Goal: Task Accomplishment & Management: Manage account settings

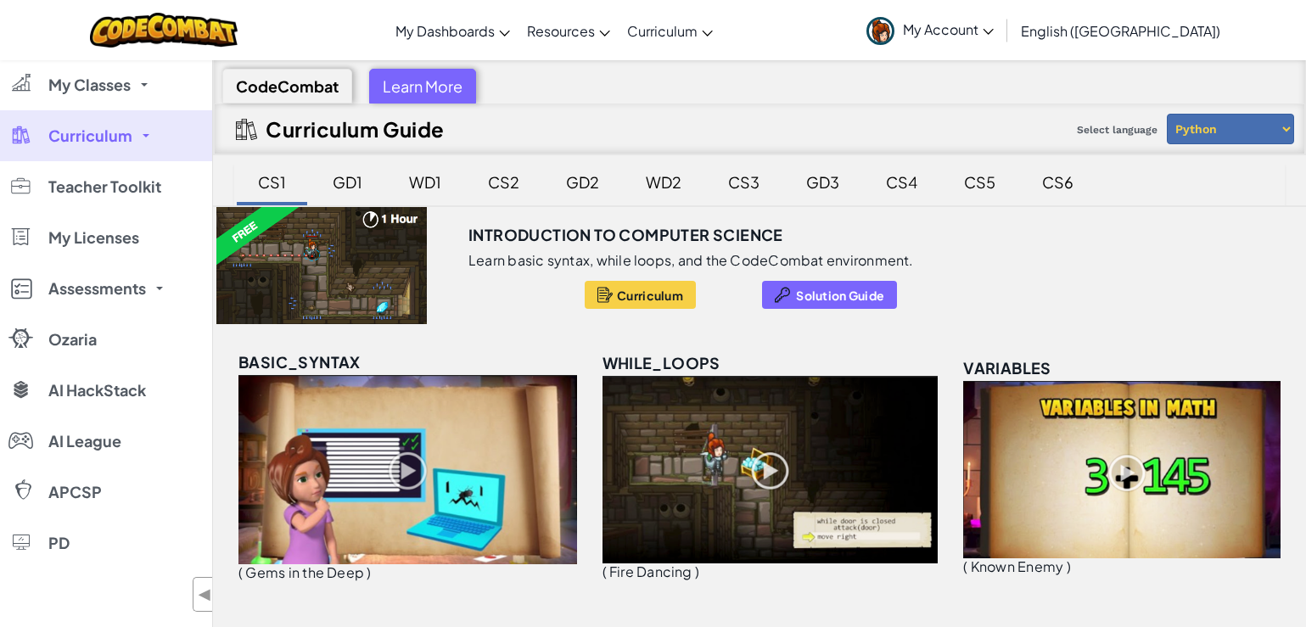
click at [81, 128] on span "Curriculum" at bounding box center [90, 135] width 84 height 15
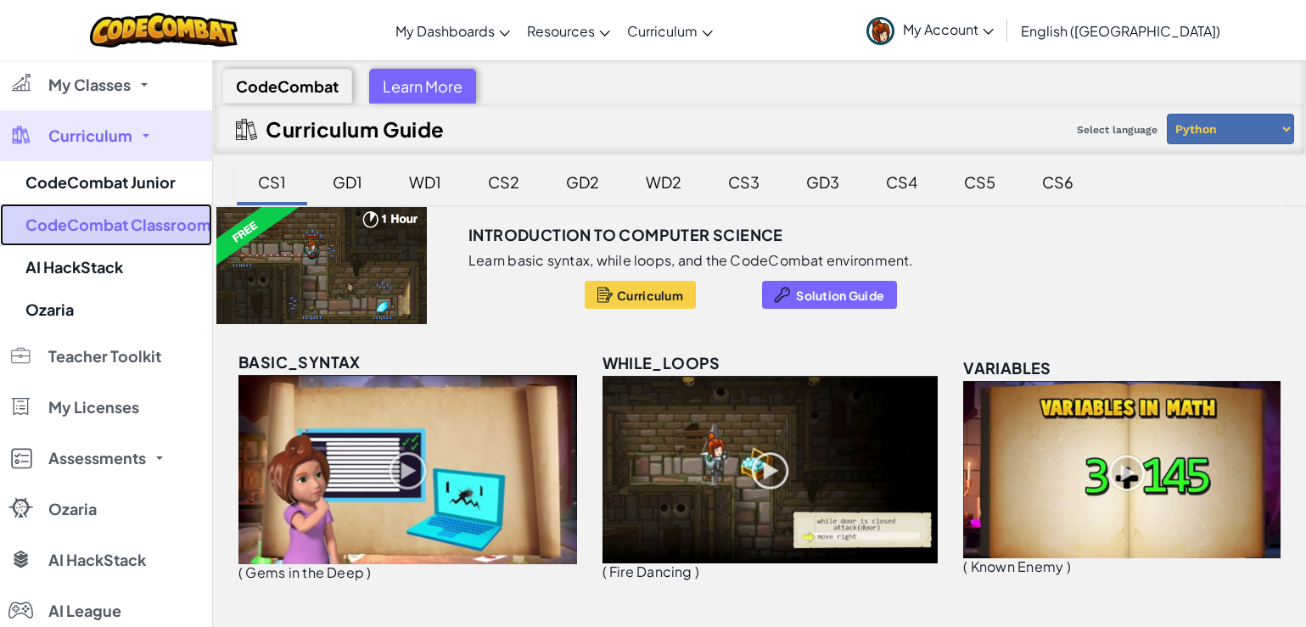
click at [128, 216] on link "CodeCombat Classroom" at bounding box center [106, 225] width 212 height 42
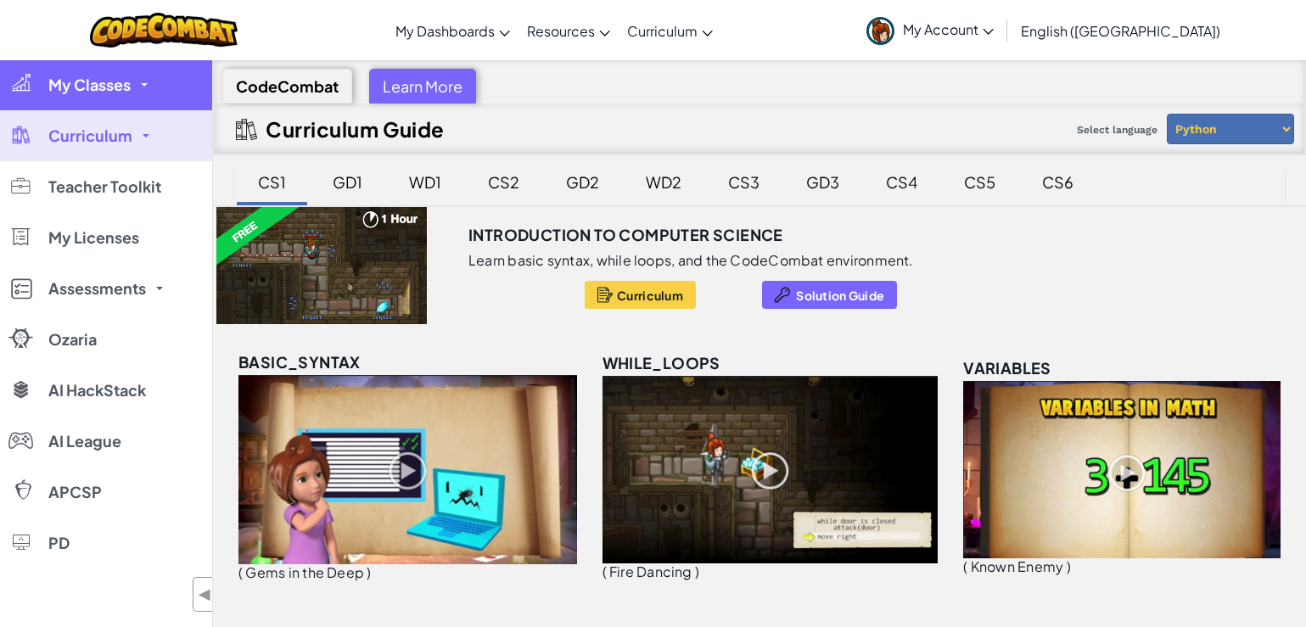
click at [115, 87] on span "My Classes" at bounding box center [89, 84] width 82 height 15
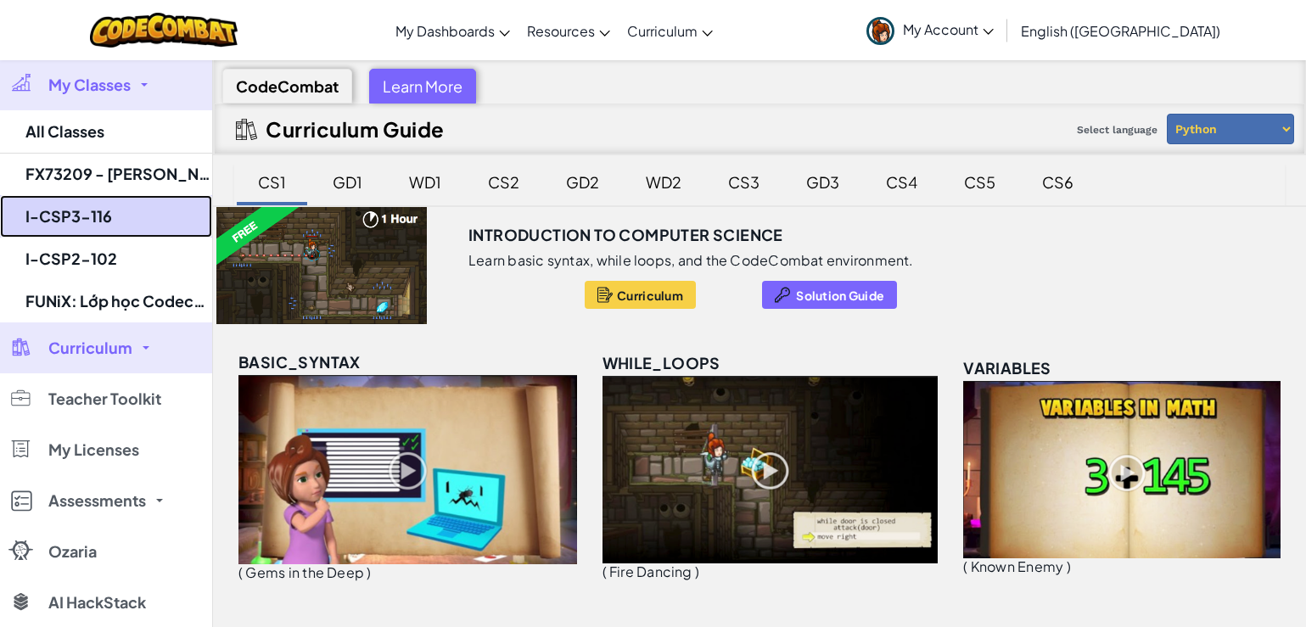
click at [114, 217] on link "I-CSP3-116" at bounding box center [106, 216] width 212 height 42
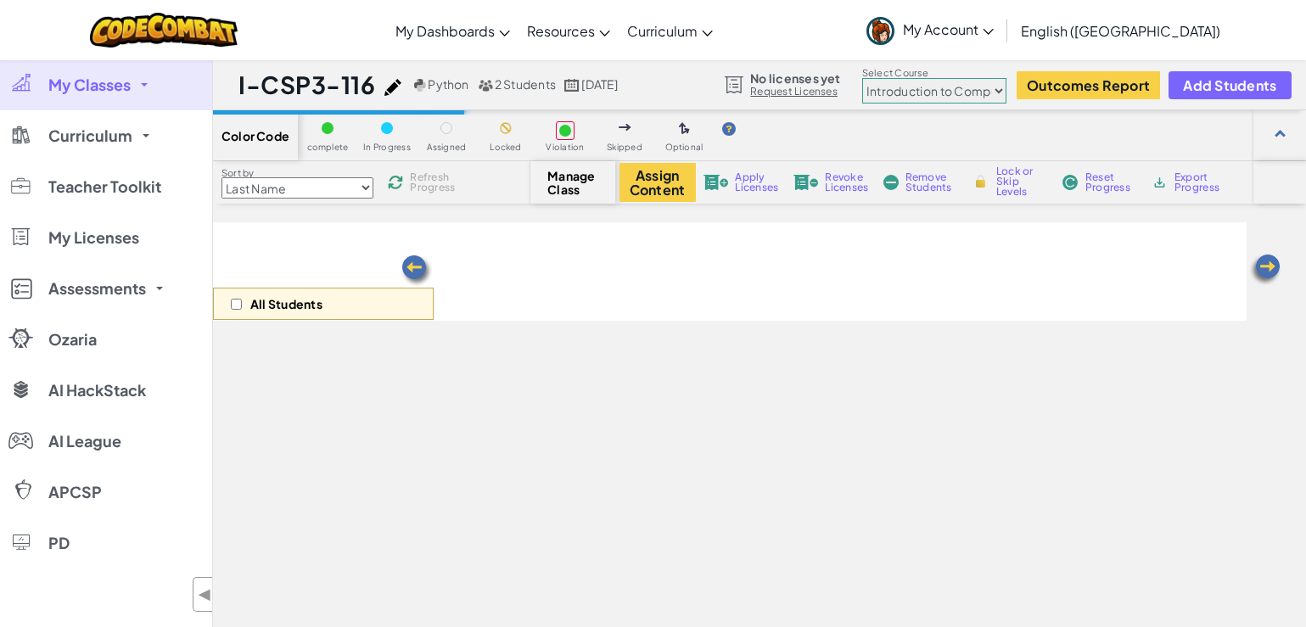
drag, startPoint x: 235, startPoint y: 88, endPoint x: 371, endPoint y: 90, distance: 135.8
click at [371, 90] on div "I-CSP3-116 Python 2 Students [DATE] No licenses yet Request Licenses Select Cou…" at bounding box center [759, 84] width 1093 height 51
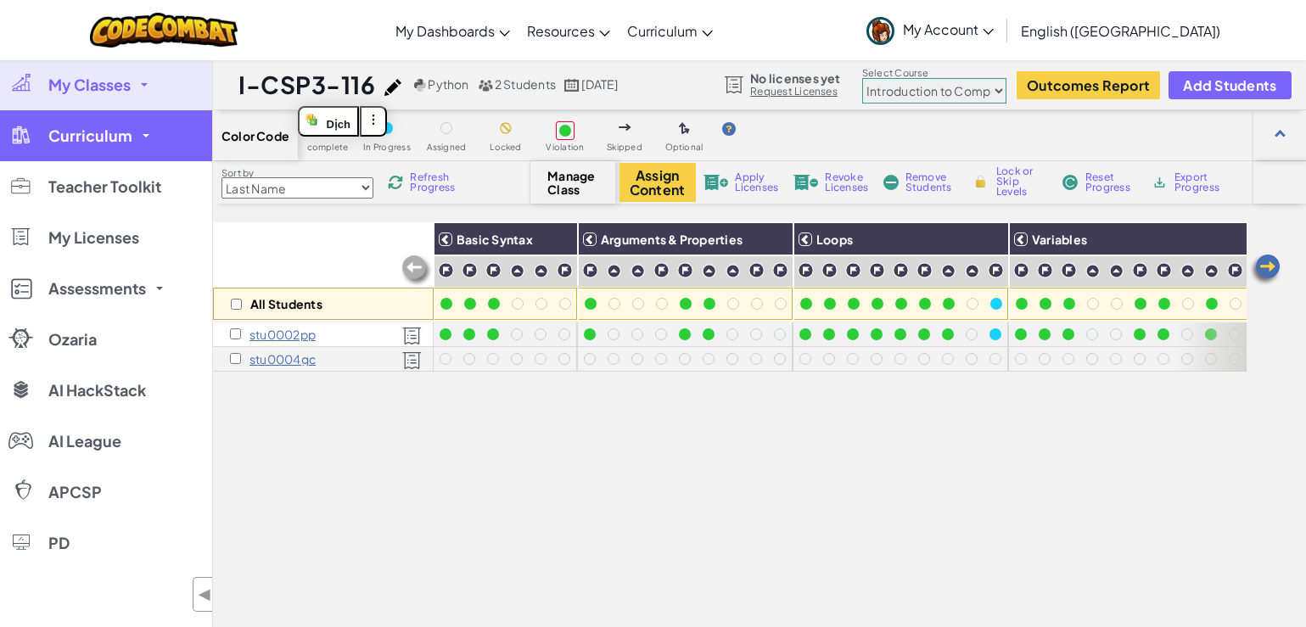
copy h1 "I-CSP3-116"
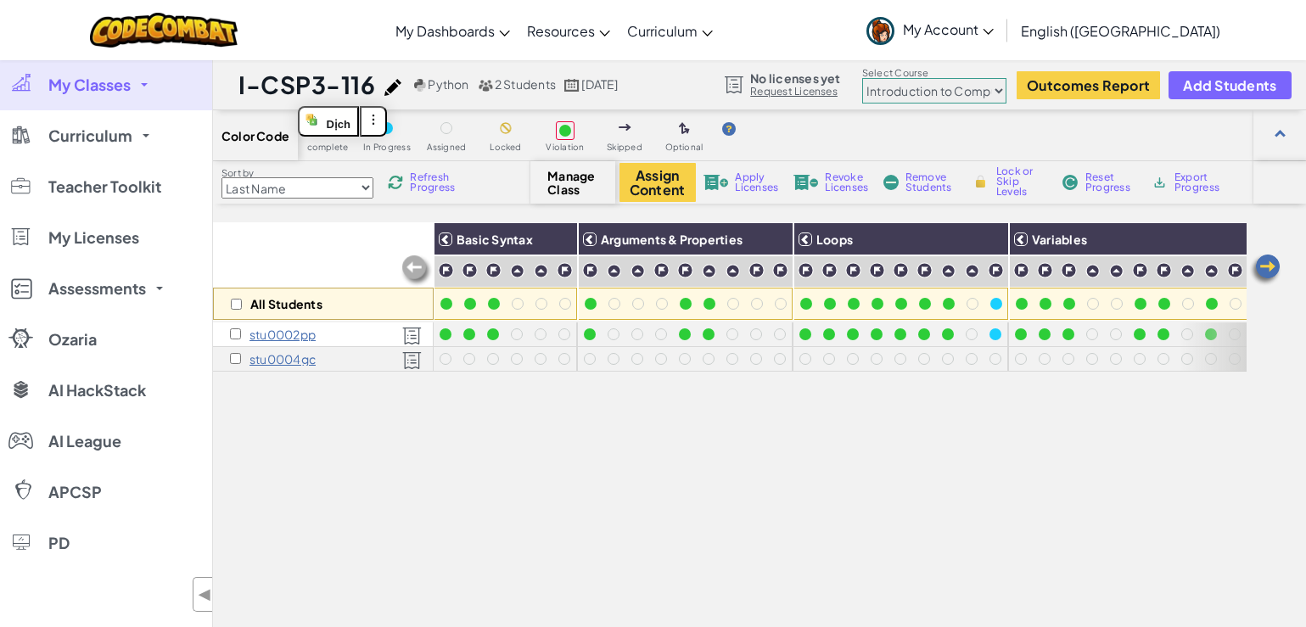
click at [348, 185] on select "Last Name first Name Progress (High to Low) Progress (Low to Hight)" at bounding box center [298, 187] width 152 height 21
click at [704, 469] on div "All Students Basic Syntax Arguments & Properties Loops Variables stu0002pp stu0…" at bounding box center [730, 493] width 1034 height 542
click at [417, 82] on img at bounding box center [420, 85] width 13 height 13
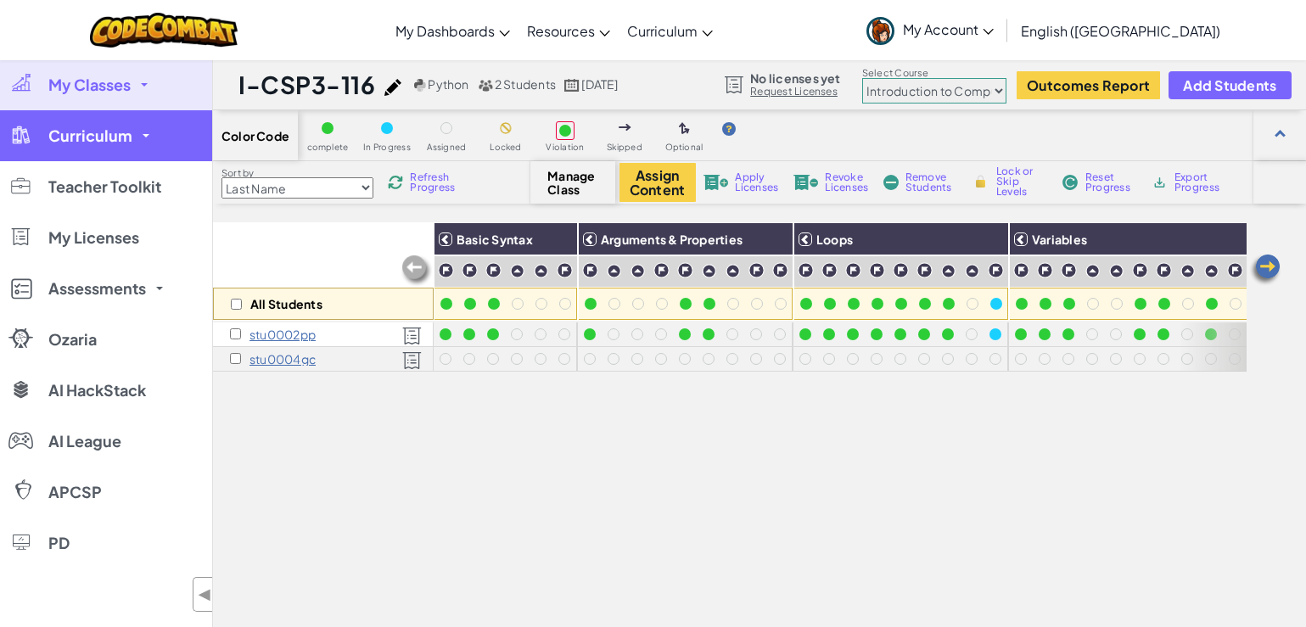
click at [165, 130] on link "Curriculum" at bounding box center [106, 135] width 212 height 51
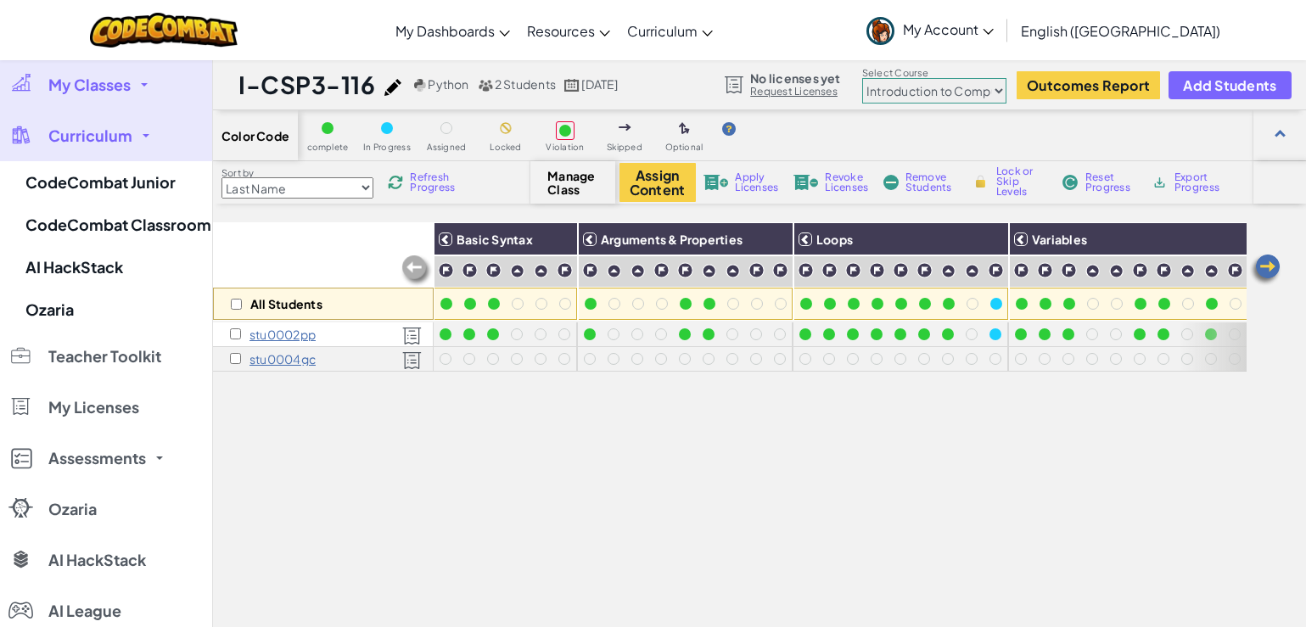
click at [147, 80] on link "My Classes" at bounding box center [106, 84] width 212 height 51
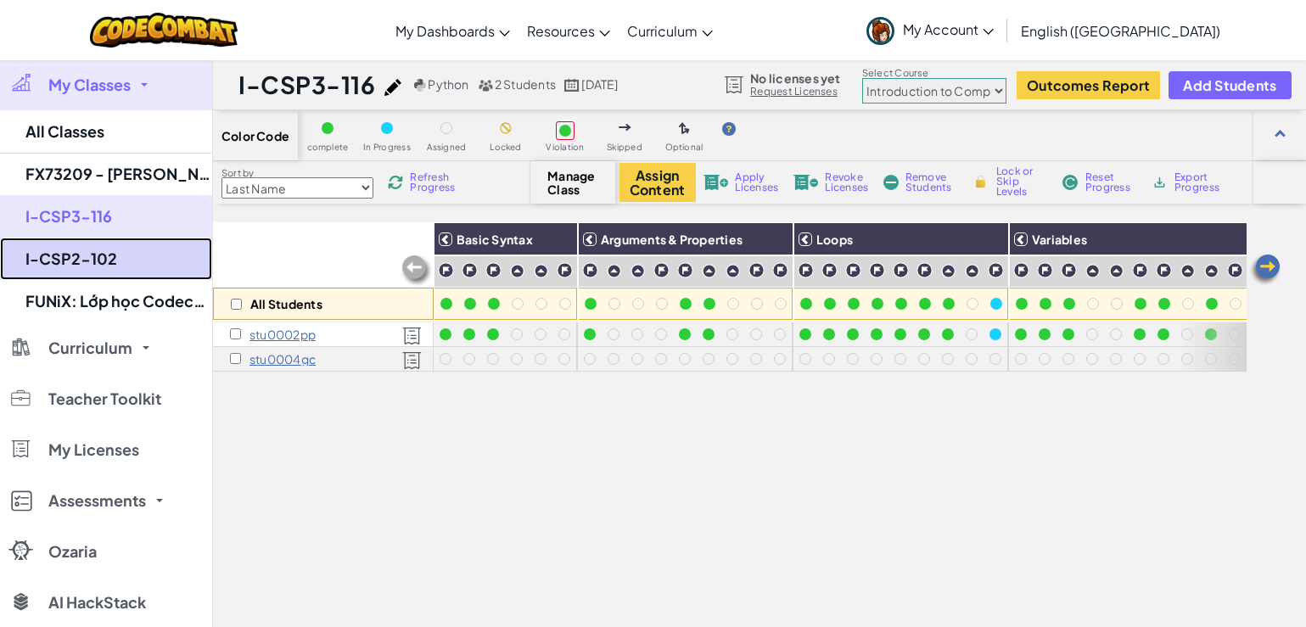
click at [115, 250] on link "I-CSP2-102" at bounding box center [106, 259] width 212 height 42
select select "56462f935afde0c6fd30fc8c"
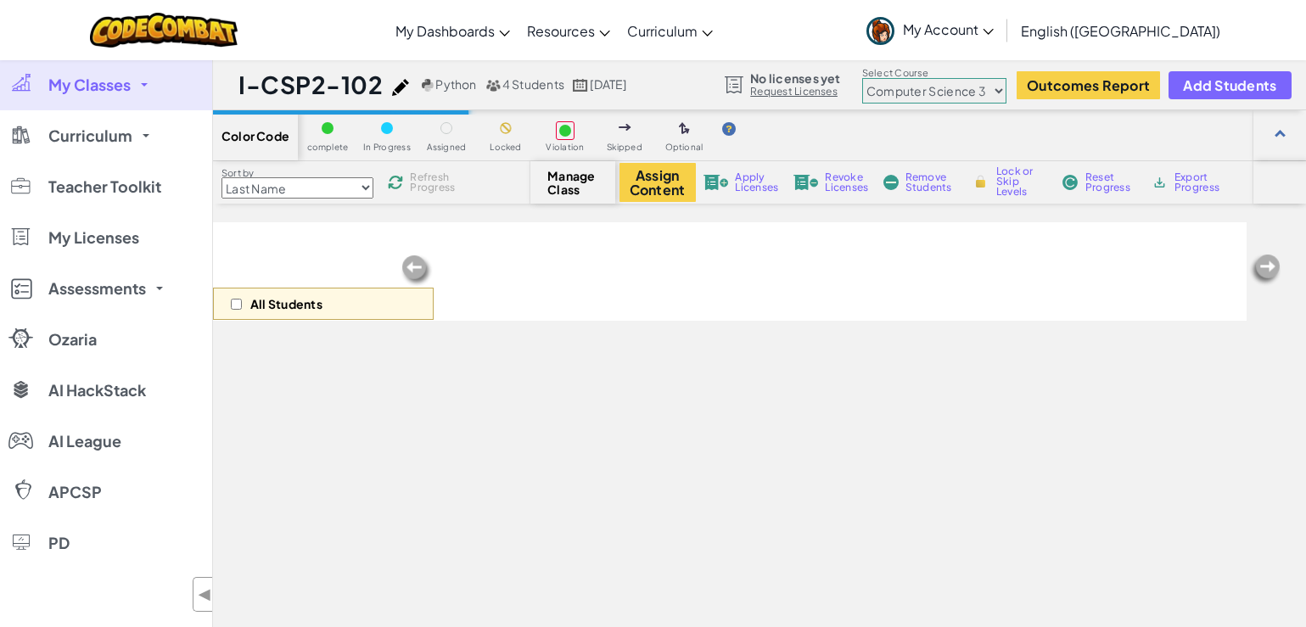
drag, startPoint x: 378, startPoint y: 84, endPoint x: 220, endPoint y: 83, distance: 157.9
click at [220, 83] on div "I-CSP2-102 Python 4 Students [DATE] No licenses yet Request Licenses Select Cou…" at bounding box center [759, 84] width 1093 height 51
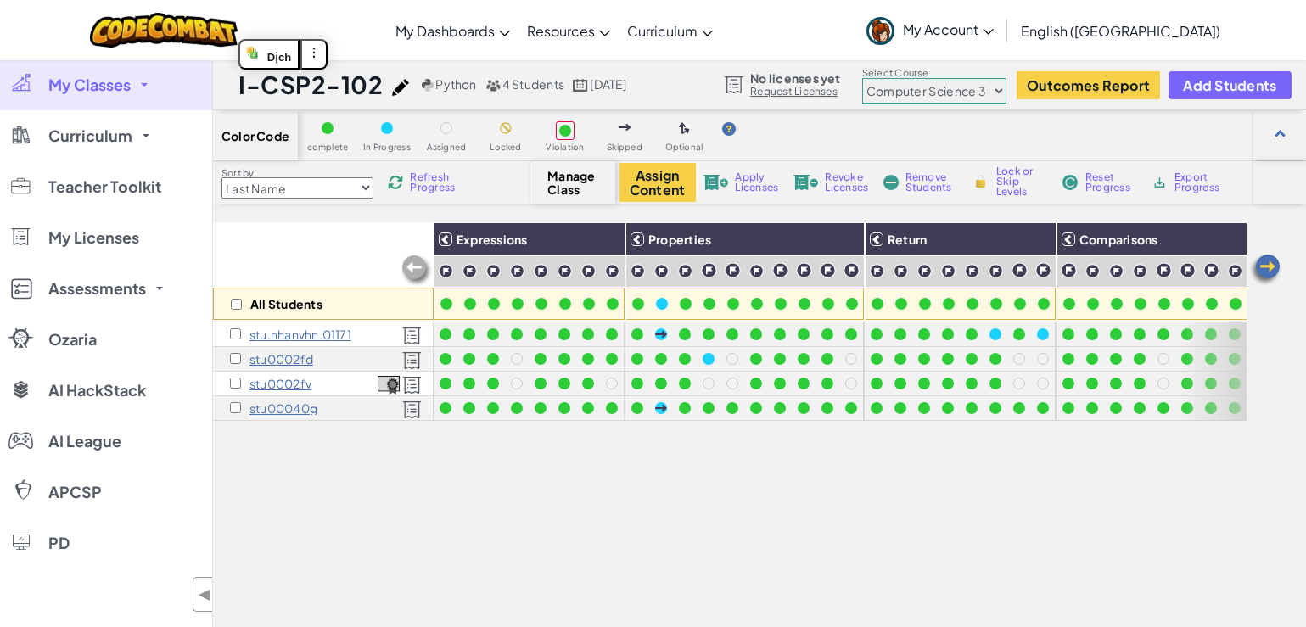
click at [1273, 279] on img at bounding box center [1266, 270] width 34 height 34
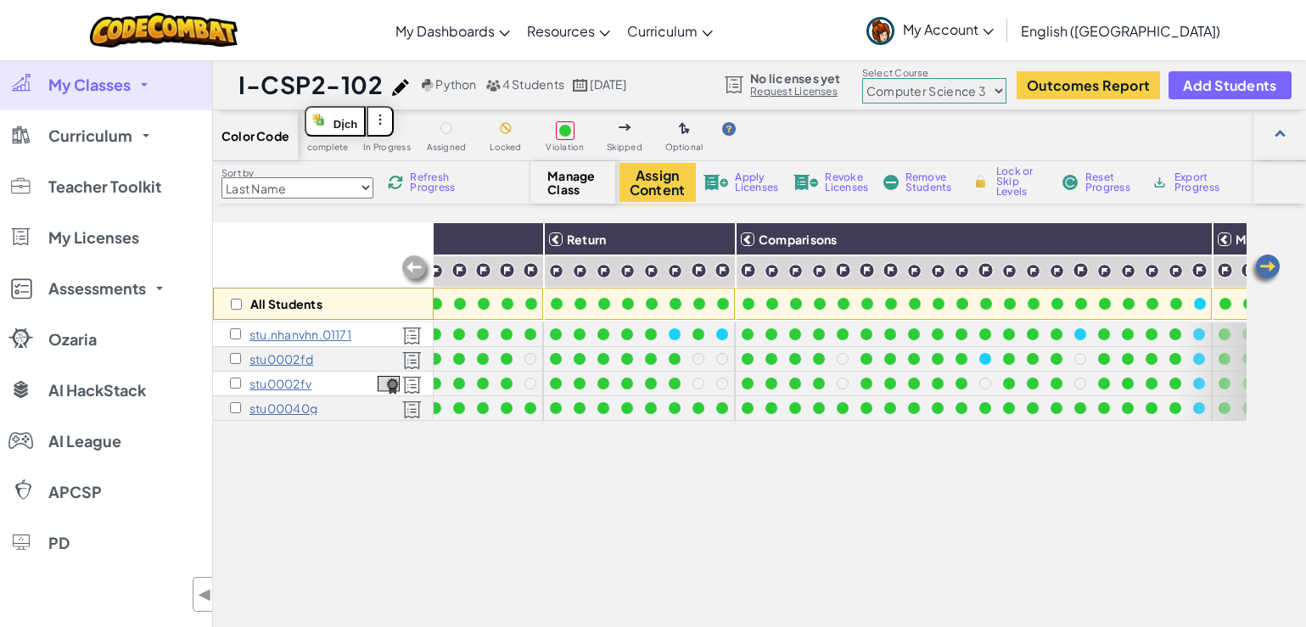
click at [1270, 278] on img at bounding box center [1266, 270] width 34 height 34
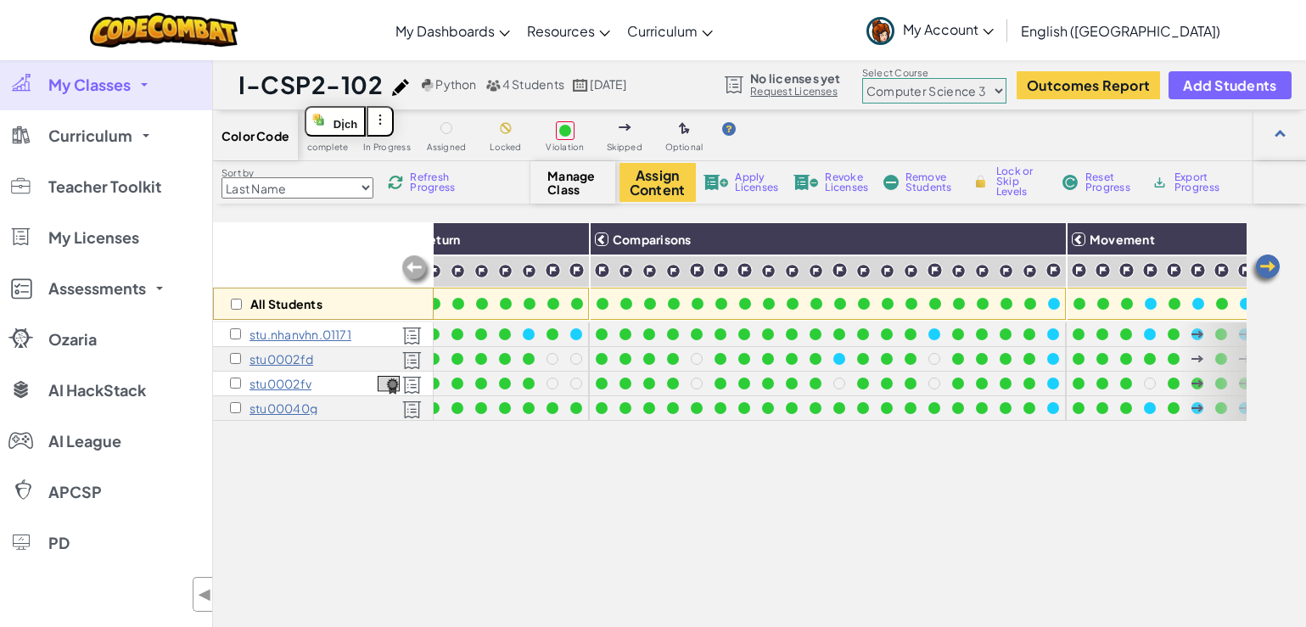
click at [1270, 278] on img at bounding box center [1266, 270] width 34 height 34
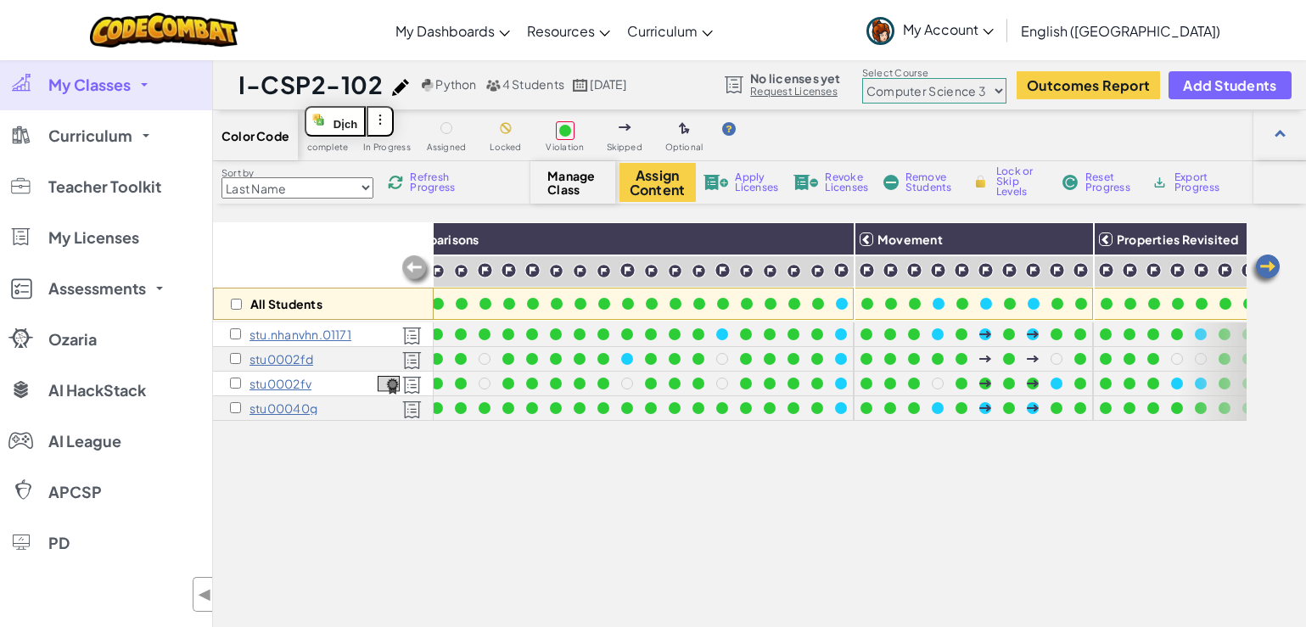
click at [1270, 278] on img at bounding box center [1266, 270] width 34 height 34
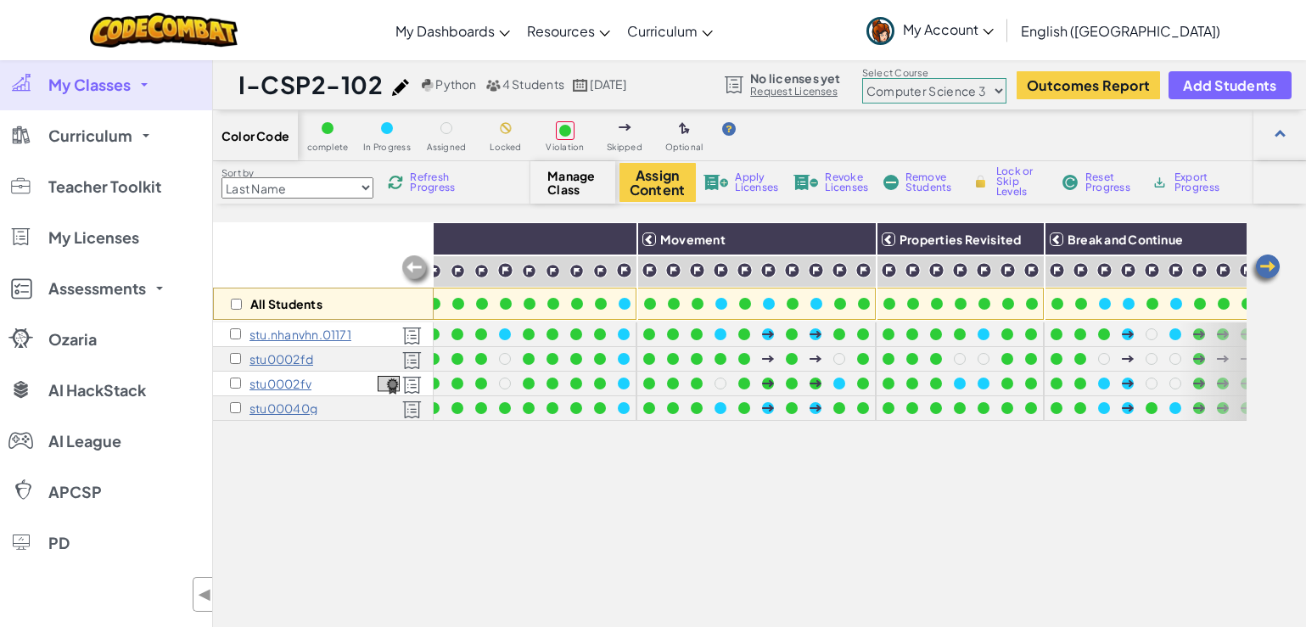
click at [1270, 278] on img at bounding box center [1266, 270] width 34 height 34
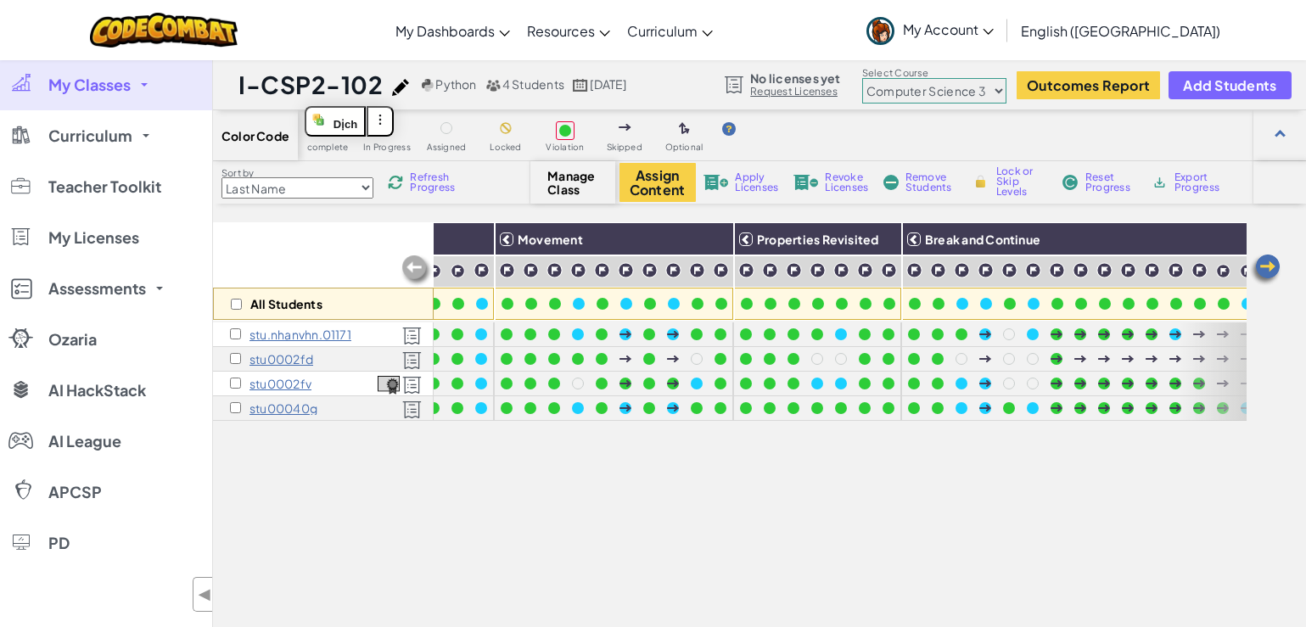
click at [1270, 278] on img at bounding box center [1266, 270] width 34 height 34
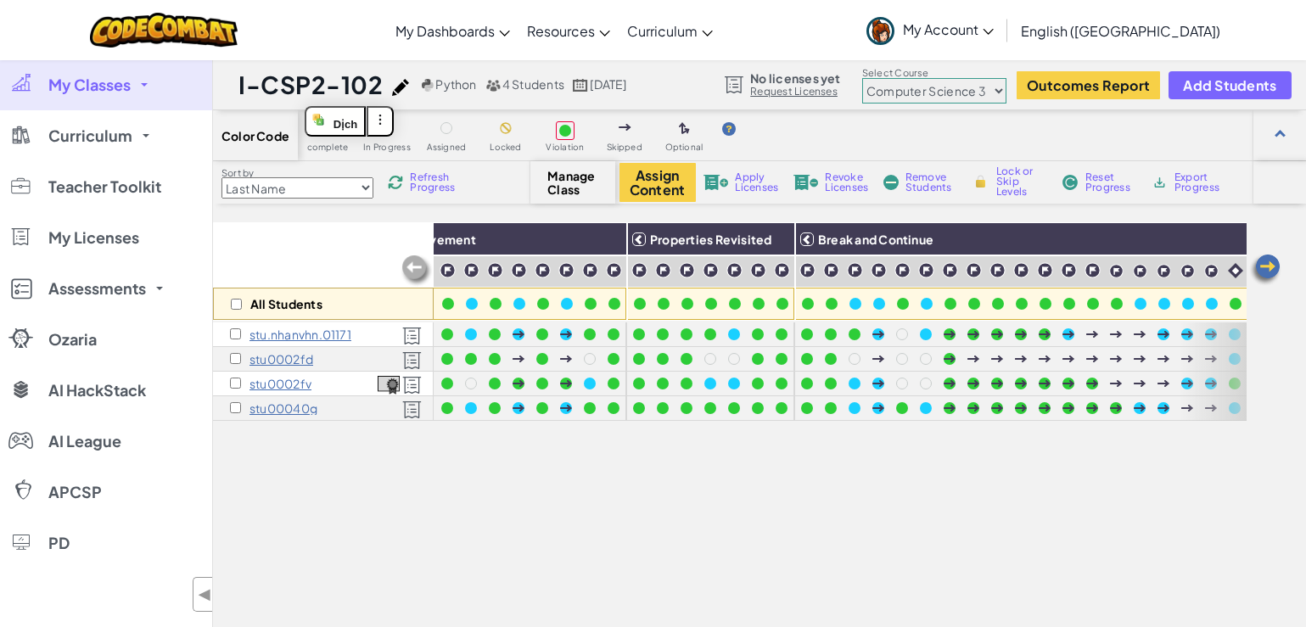
scroll to position [0, 1161]
click at [1270, 278] on img at bounding box center [1266, 270] width 34 height 34
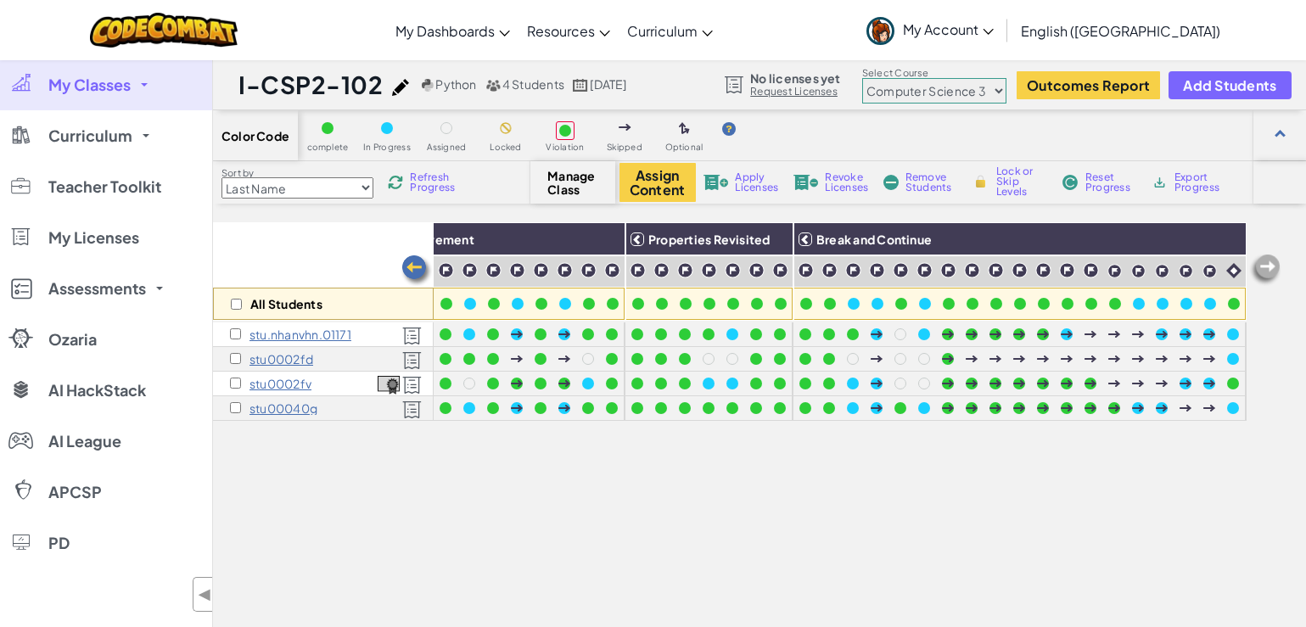
click at [300, 383] on p "stu0002fv" at bounding box center [281, 384] width 62 height 14
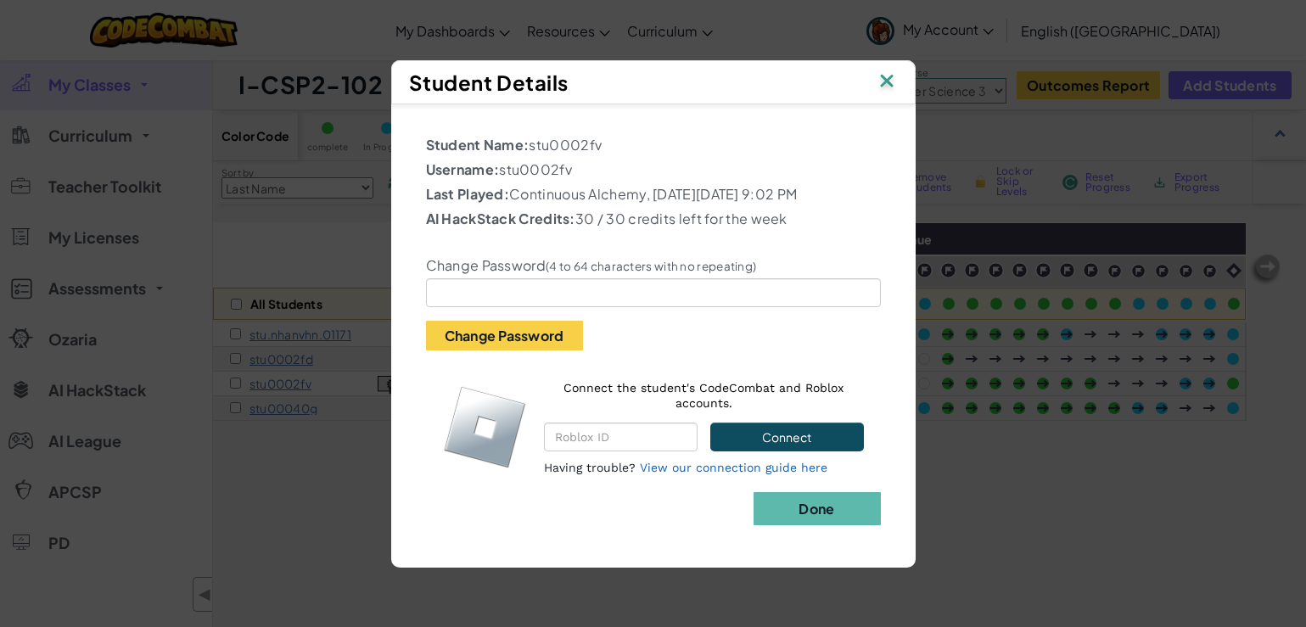
click at [884, 78] on img at bounding box center [887, 82] width 22 height 25
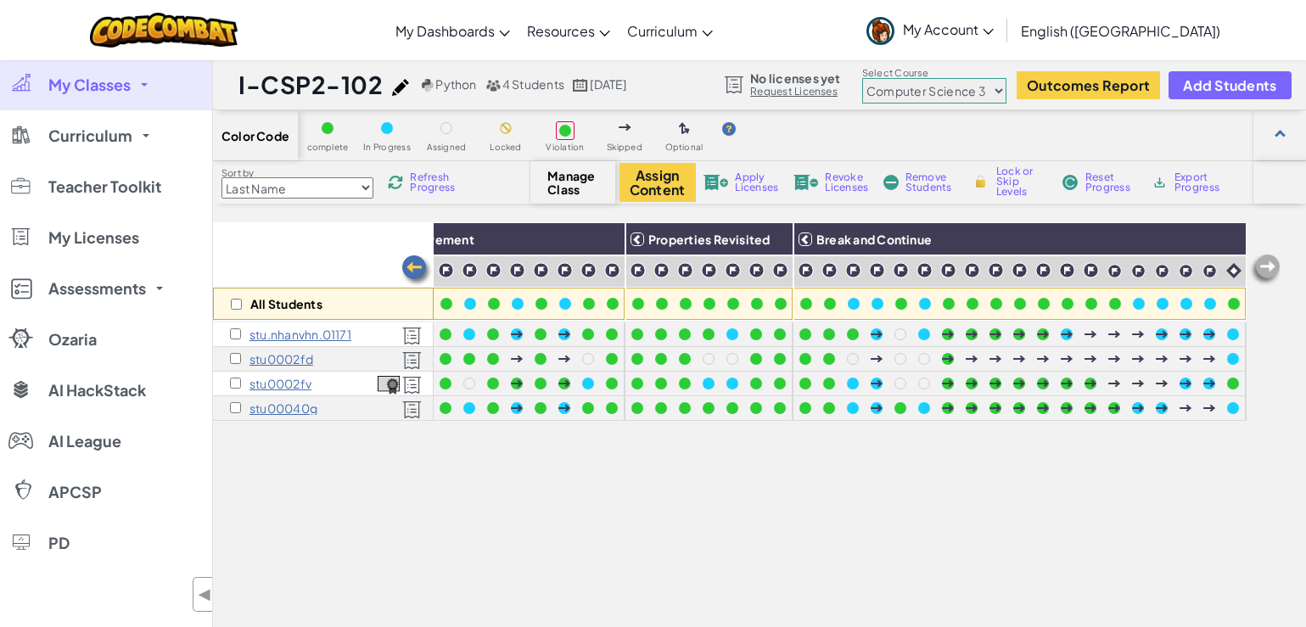
click at [412, 265] on img at bounding box center [417, 271] width 34 height 34
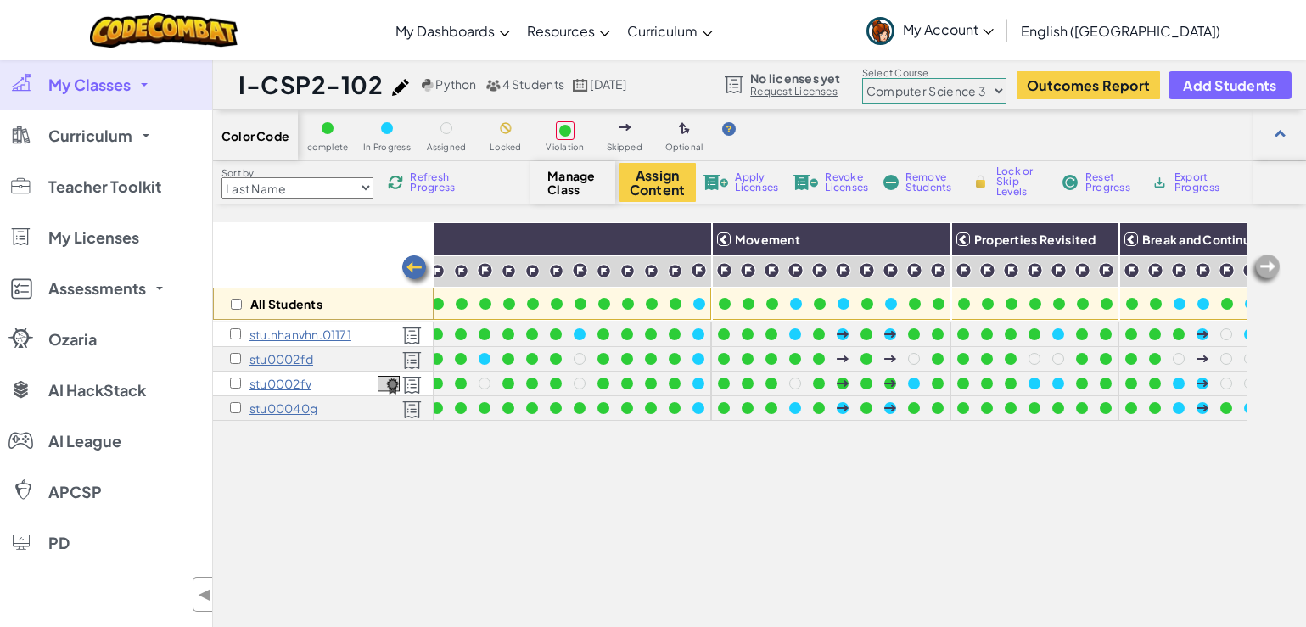
click at [412, 265] on img at bounding box center [417, 271] width 34 height 34
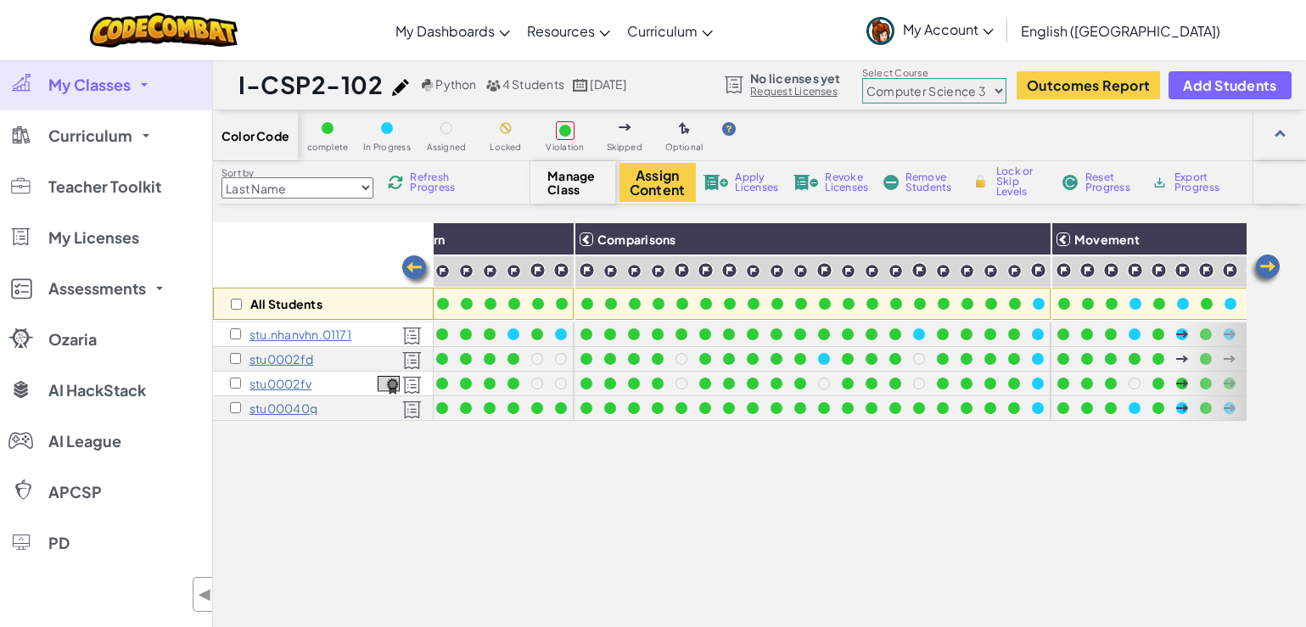
click at [412, 265] on img at bounding box center [417, 271] width 34 height 34
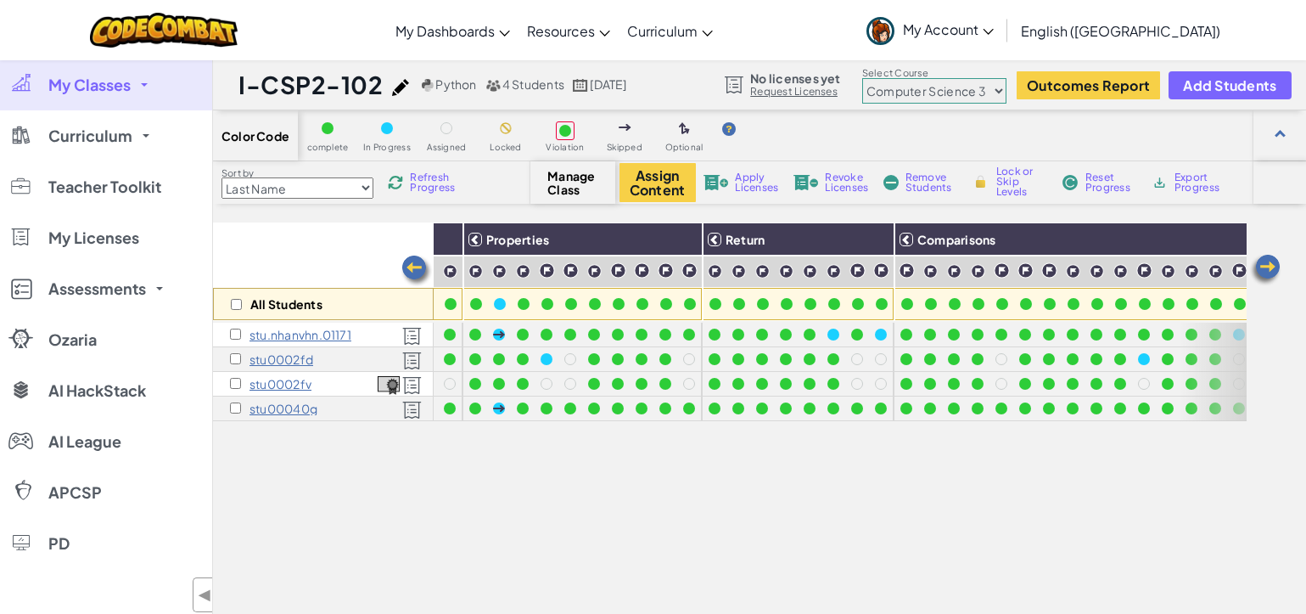
scroll to position [0, 143]
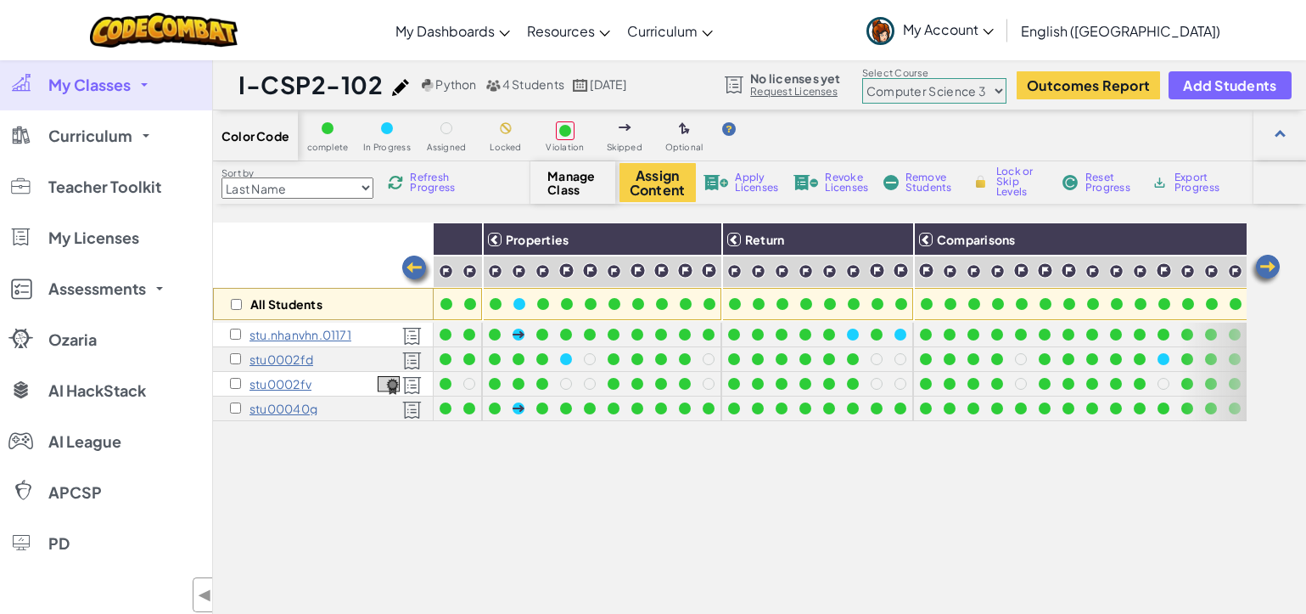
click at [412, 265] on img at bounding box center [417, 271] width 34 height 34
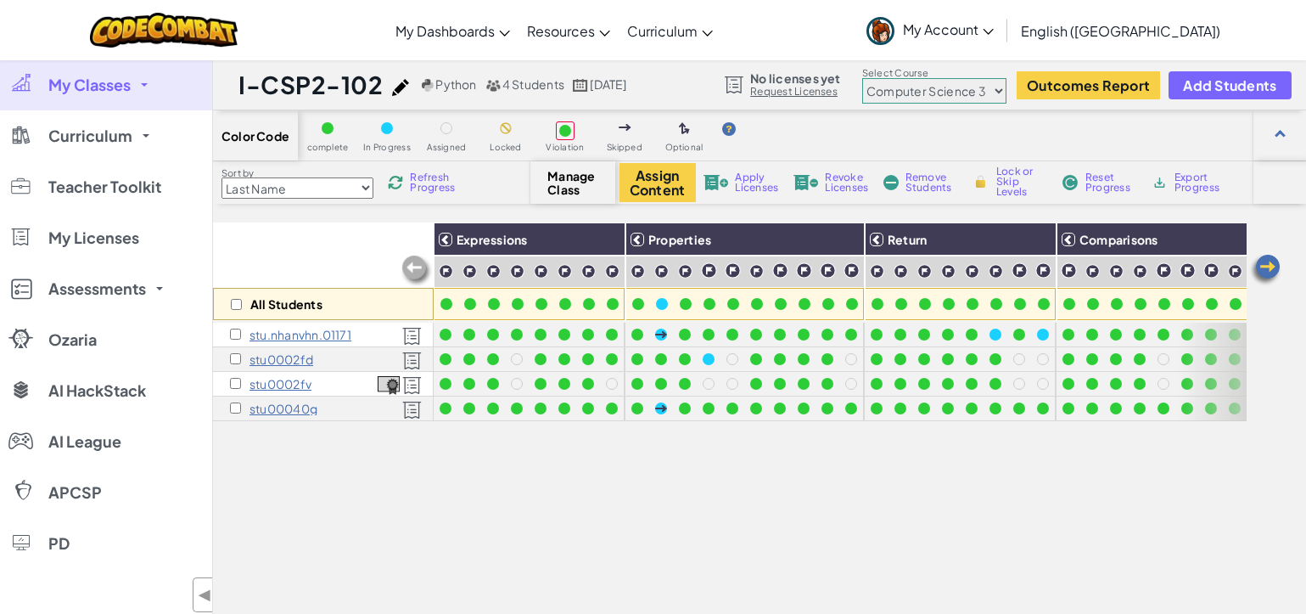
click at [396, 86] on img at bounding box center [400, 87] width 17 height 17
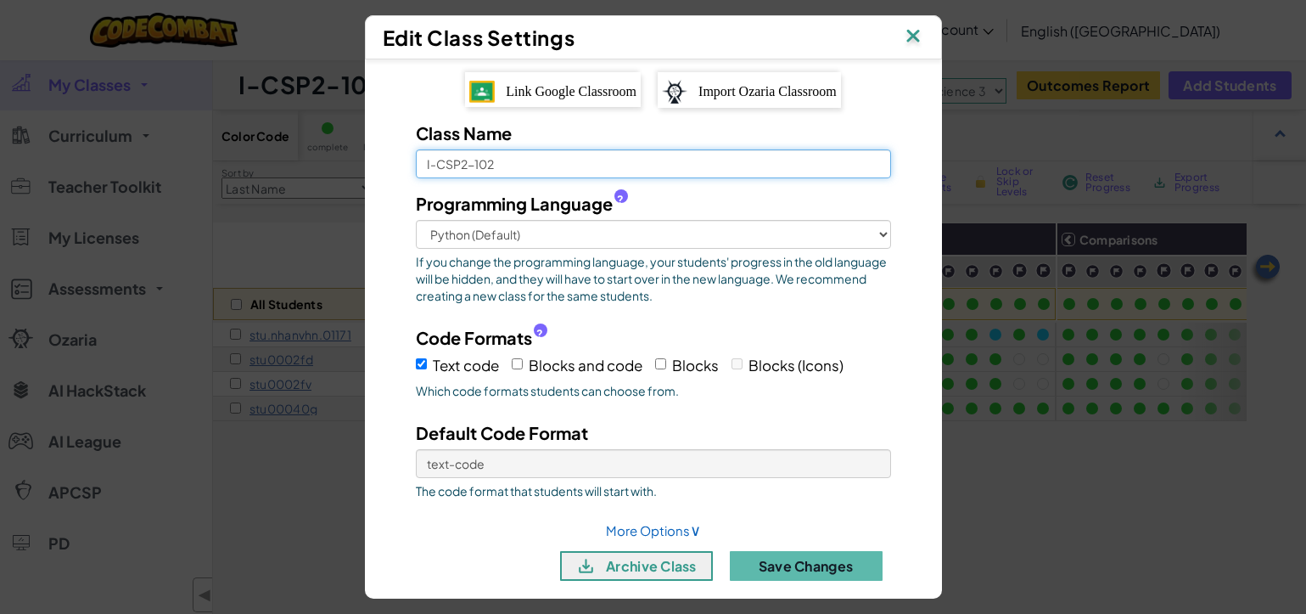
click at [553, 152] on input "I-CSP2-102" at bounding box center [653, 163] width 475 height 29
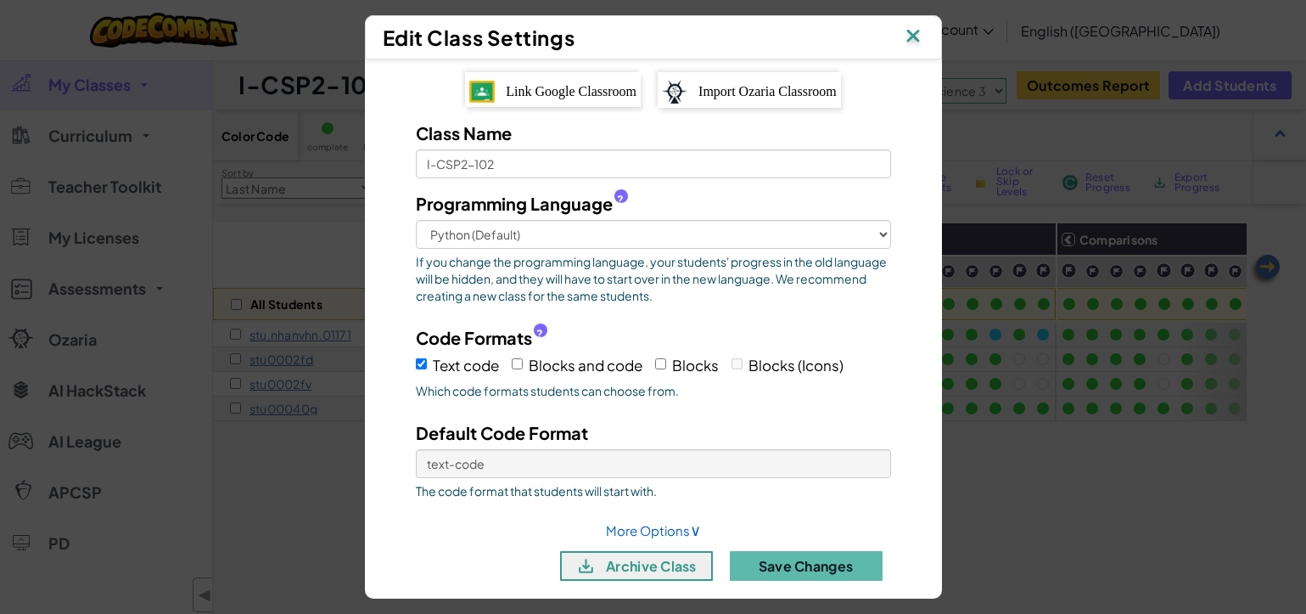
click at [911, 37] on img at bounding box center [913, 37] width 22 height 25
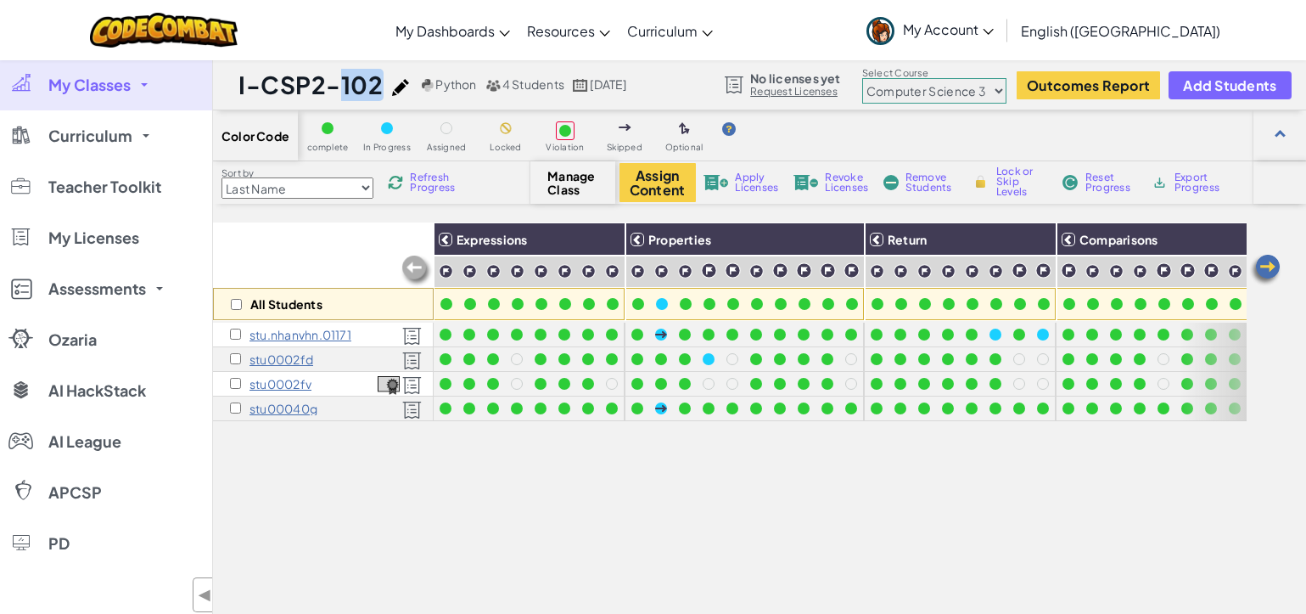
drag, startPoint x: 232, startPoint y: 85, endPoint x: 395, endPoint y: 74, distance: 163.3
click at [395, 74] on div "I-CSP2-102 Python 4 Students [DATE] No licenses yet Request Licenses Select Cou…" at bounding box center [759, 84] width 1093 height 51
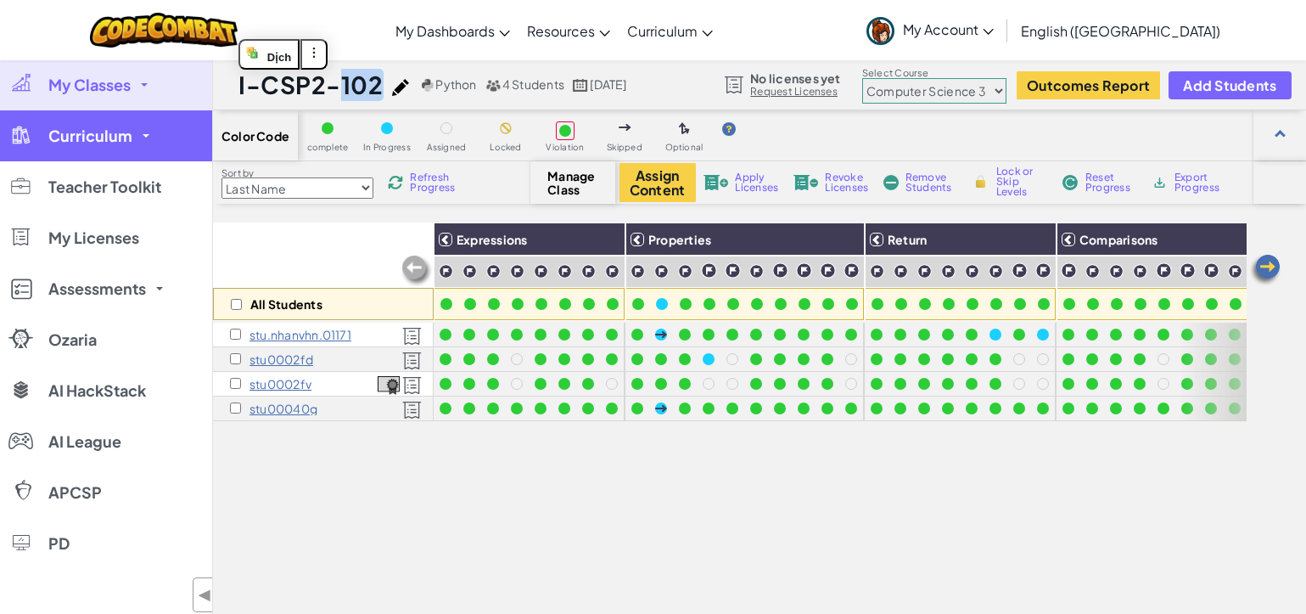
copy div "I-CSP2-102"
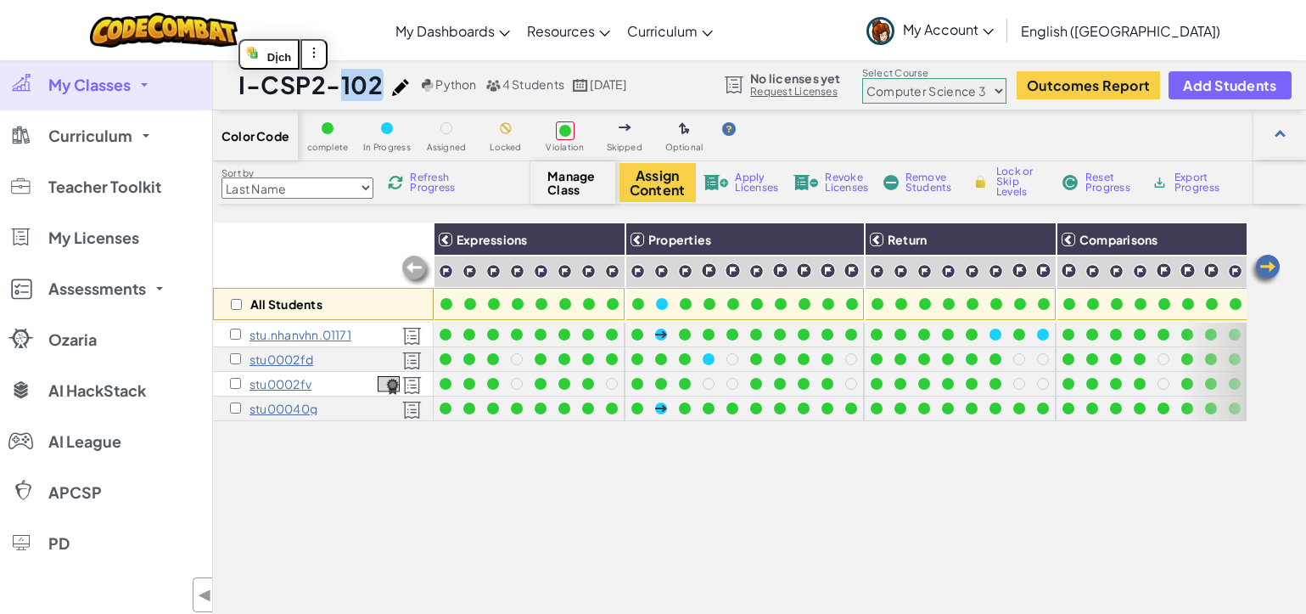
click at [395, 86] on img at bounding box center [400, 87] width 17 height 17
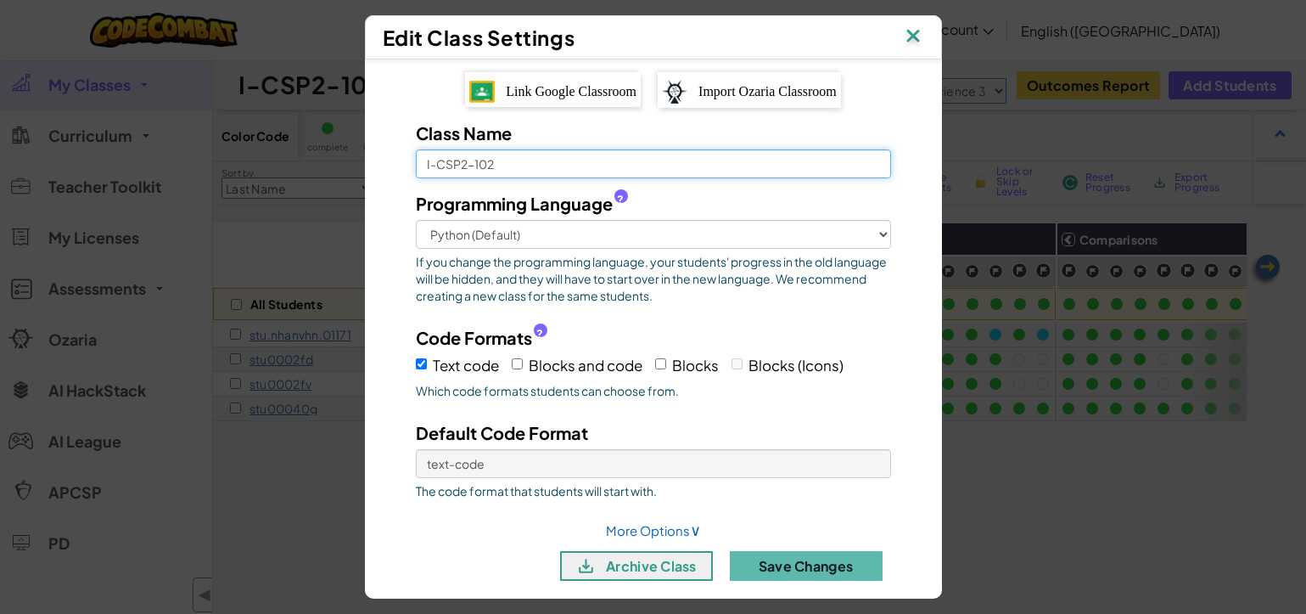
click at [541, 165] on input "I-CSP2-102" at bounding box center [653, 163] width 475 height 29
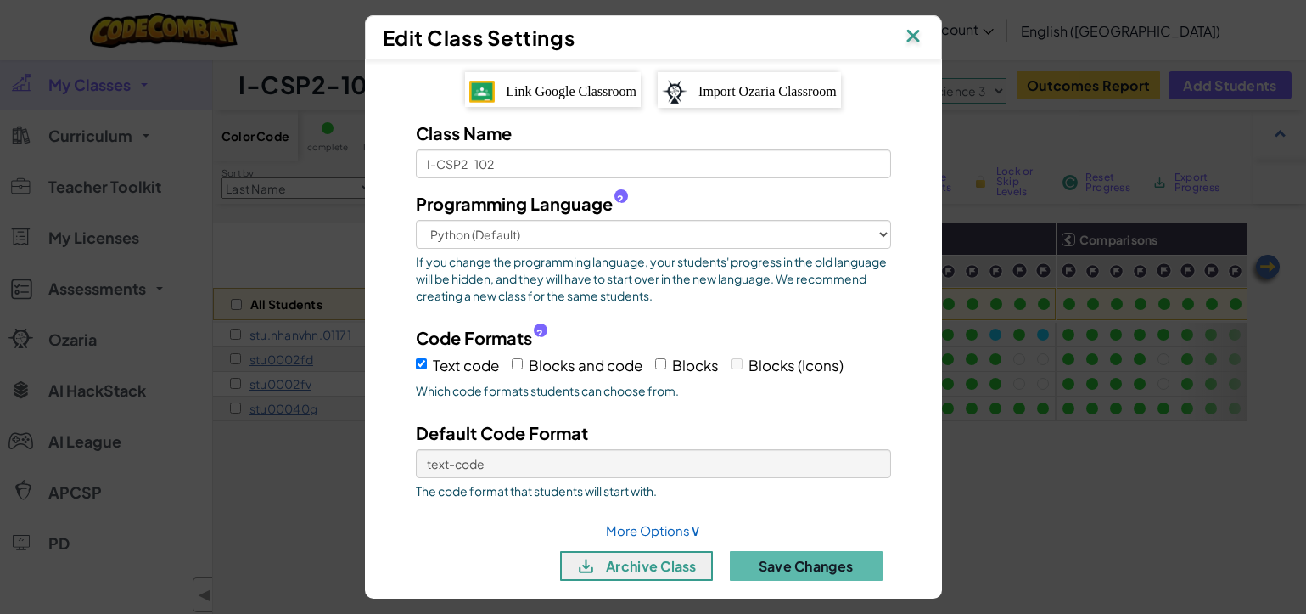
click at [276, 222] on div "Edit Class Settings Link Google Classroom Import Ozaria Classroom Class Name I-…" at bounding box center [653, 307] width 1306 height 614
click at [918, 28] on img at bounding box center [913, 37] width 22 height 25
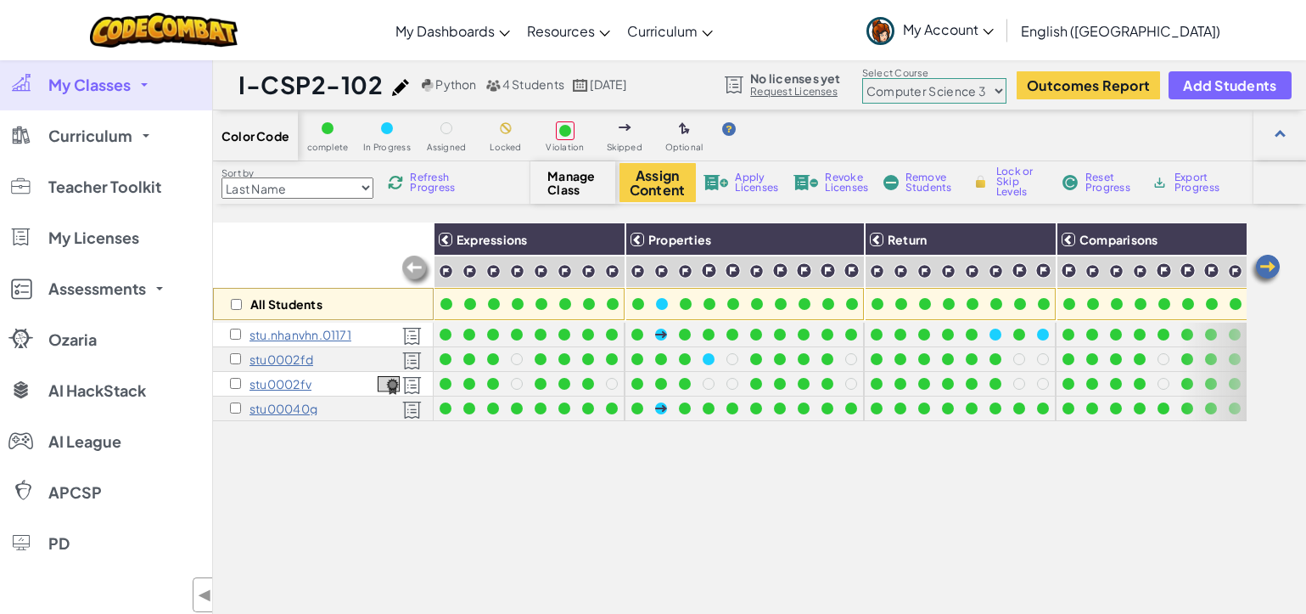
drag, startPoint x: 322, startPoint y: 251, endPoint x: 308, endPoint y: 260, distance: 16.0
click at [318, 252] on div "All Students" at bounding box center [323, 271] width 221 height 98
